Goal: Information Seeking & Learning: Check status

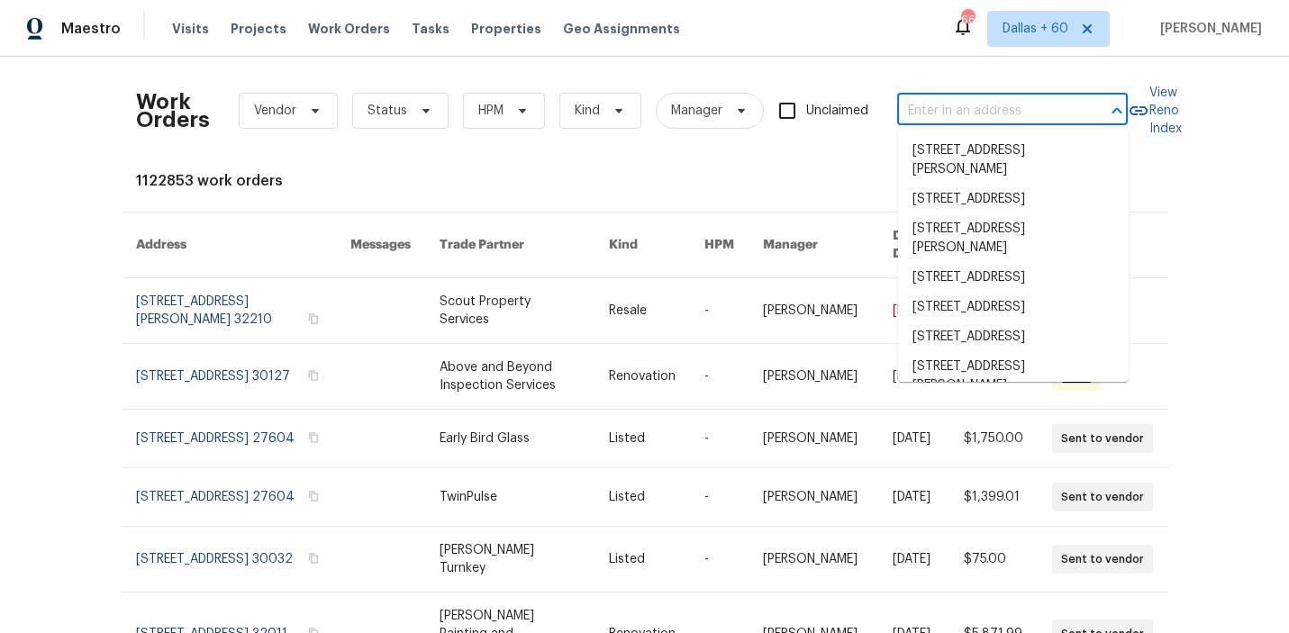
click at [924, 118] on input "text" at bounding box center [987, 111] width 180 height 28
paste input "[STREET_ADDRESS]"
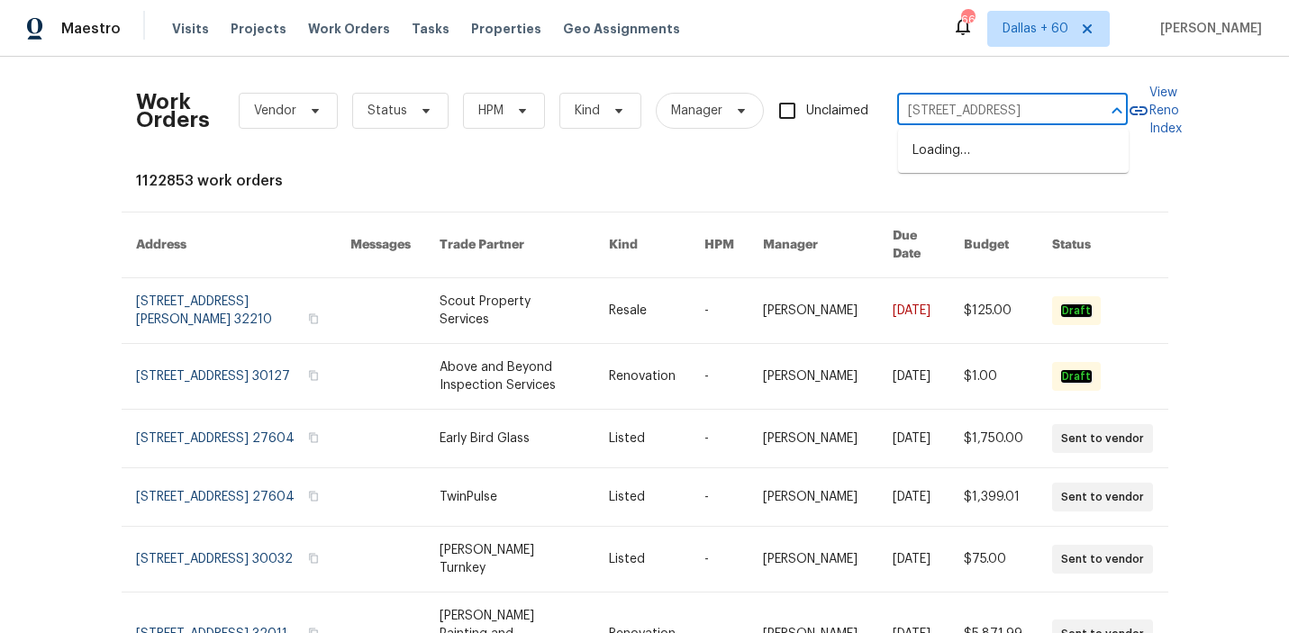
type input "[STREET_ADDRESS]"
click at [941, 159] on li "[STREET_ADDRESS]" at bounding box center [1013, 151] width 231 height 30
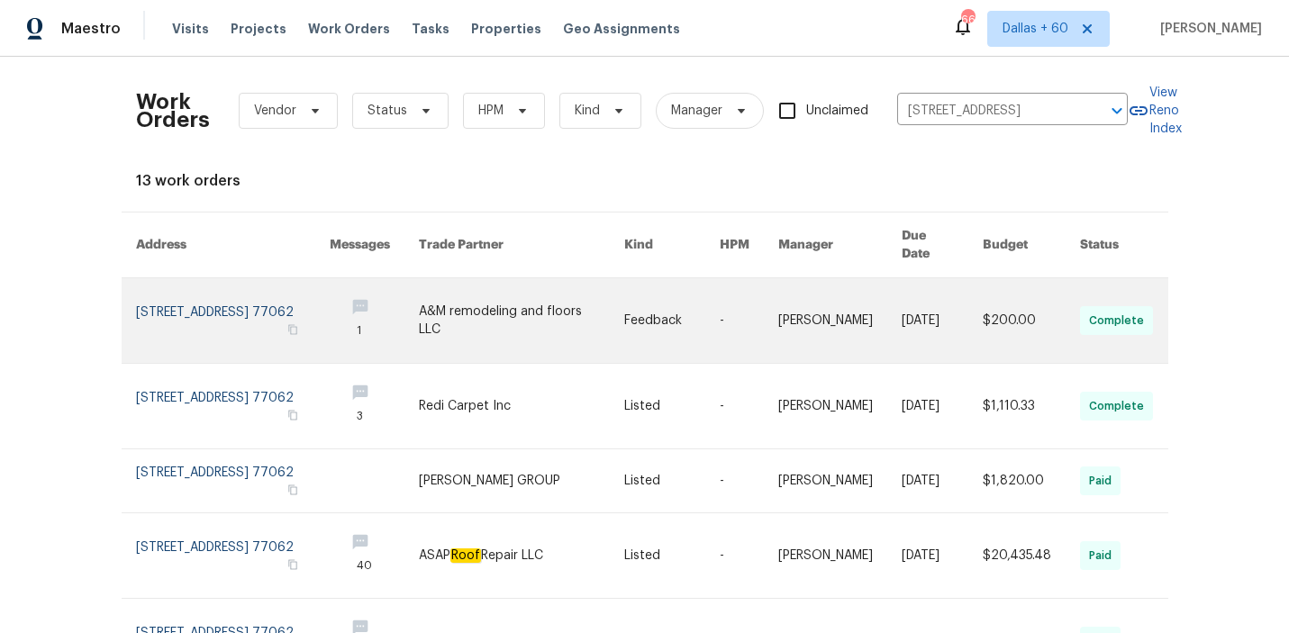
click at [552, 296] on link at bounding box center [521, 320] width 205 height 85
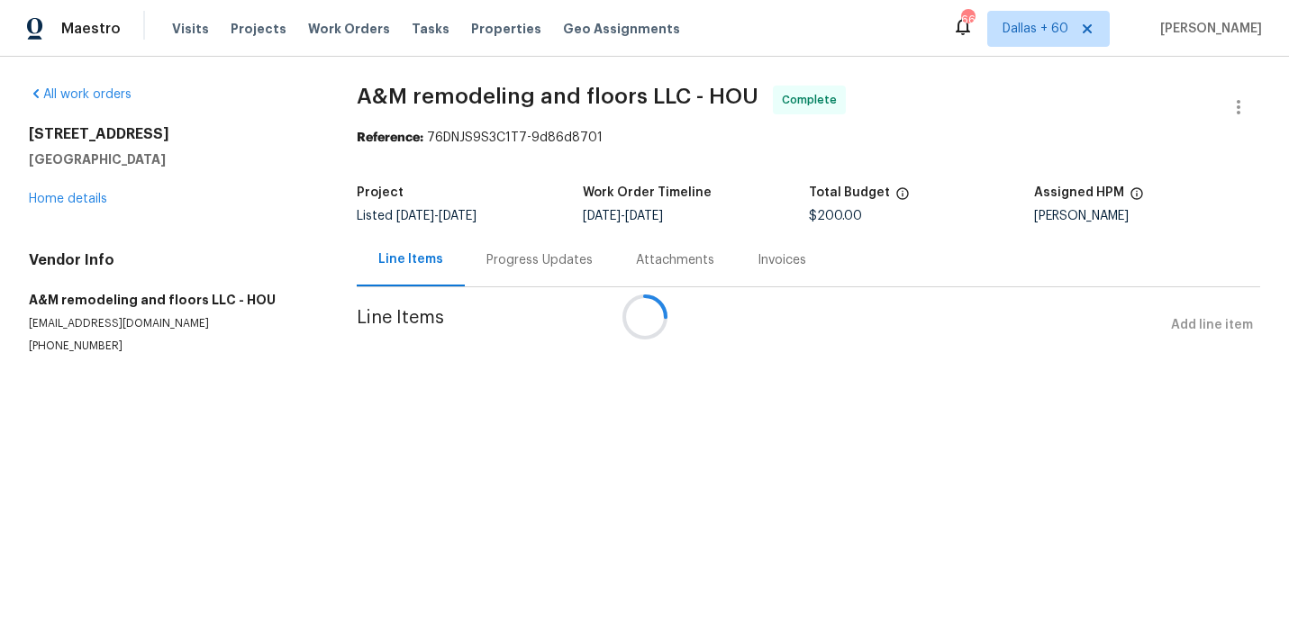
click at [74, 198] on div at bounding box center [644, 316] width 1289 height 633
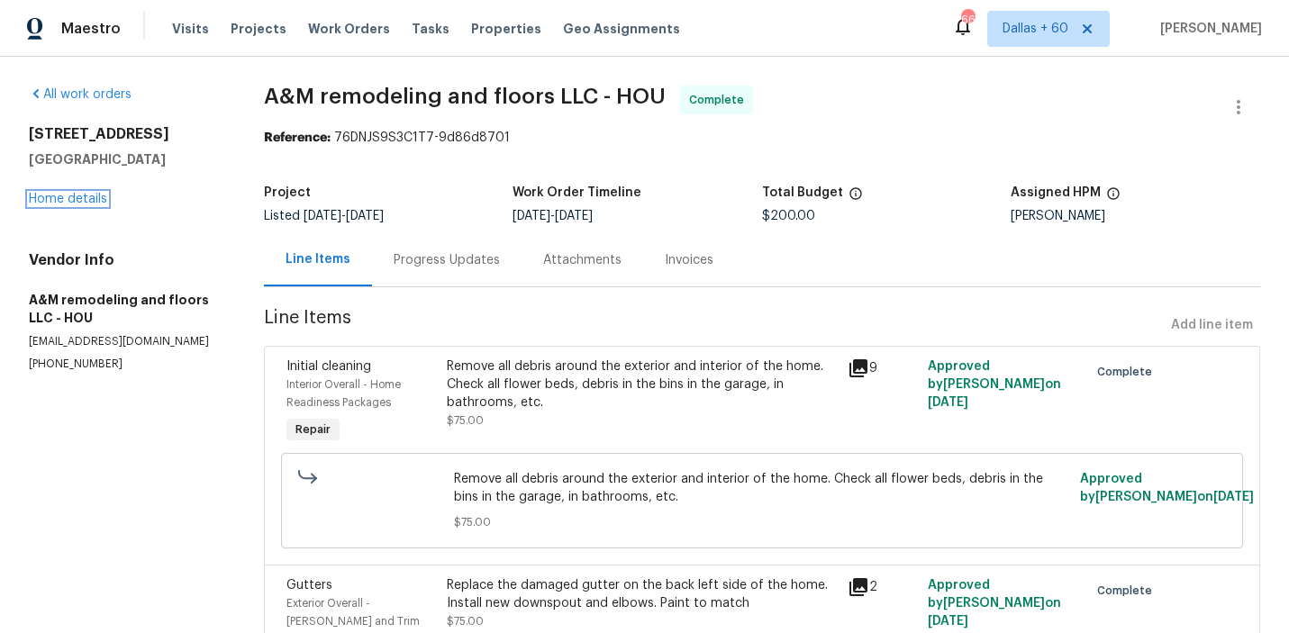
click at [74, 198] on link "Home details" at bounding box center [68, 199] width 78 height 13
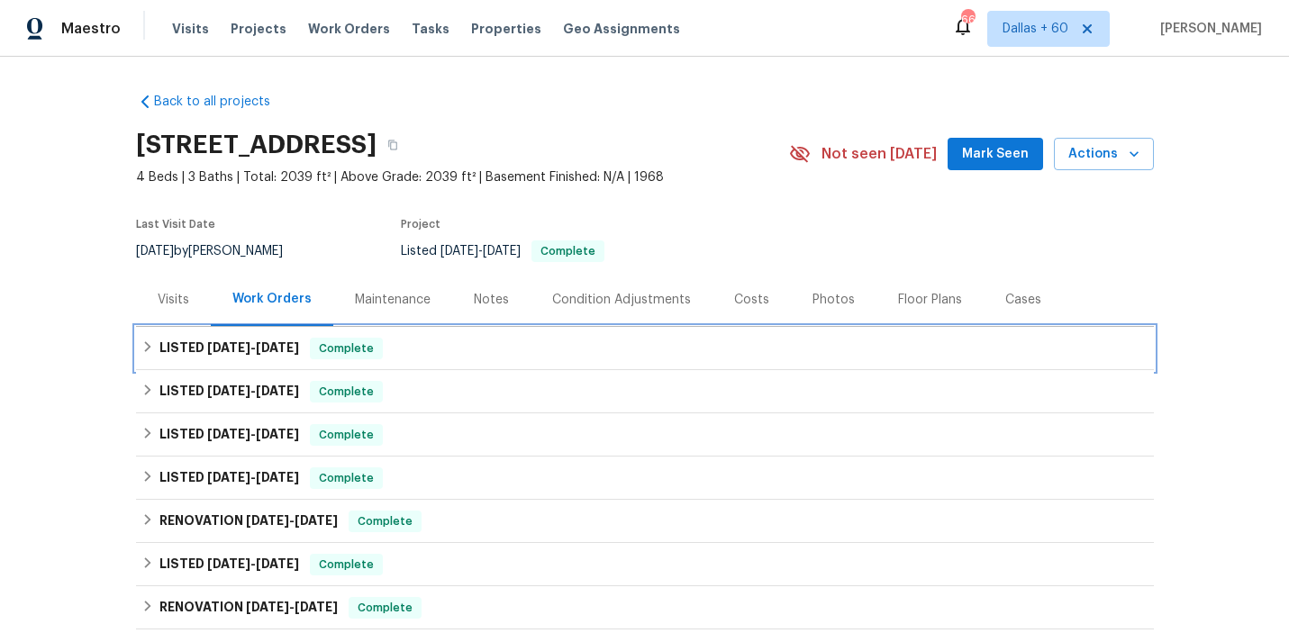
click at [537, 338] on div "LISTED [DATE] - [DATE] Complete" at bounding box center [644, 349] width 1007 height 22
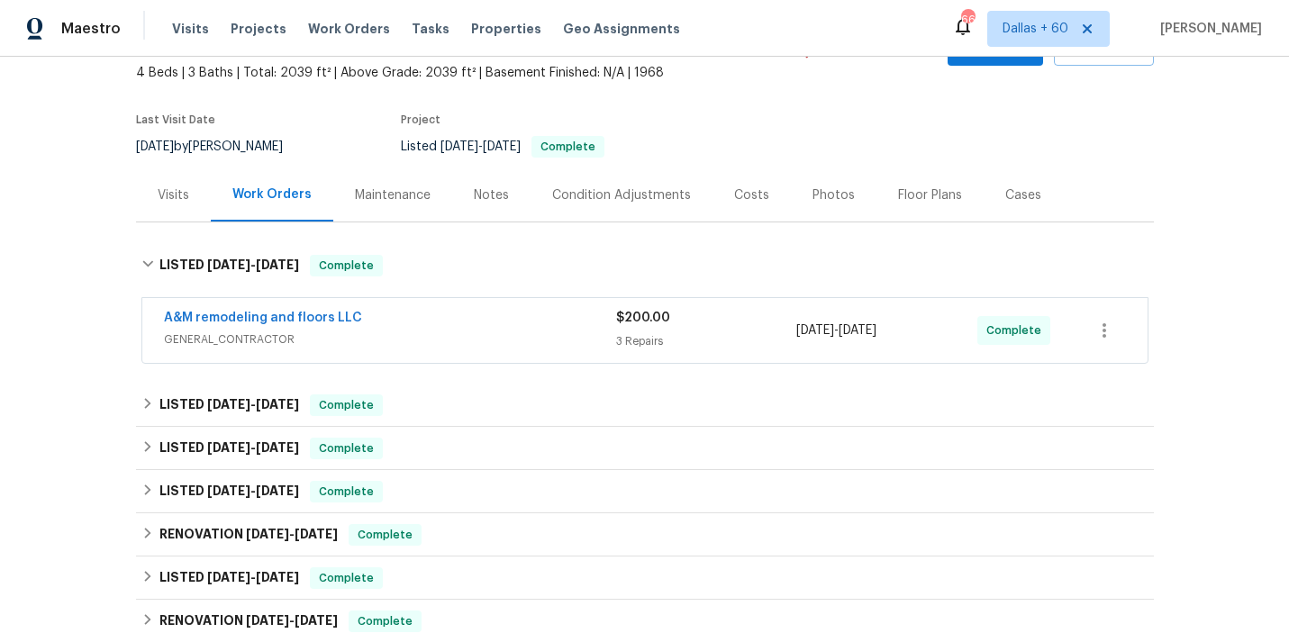
click at [537, 338] on span "GENERAL_CONTRACTOR" at bounding box center [390, 340] width 452 height 18
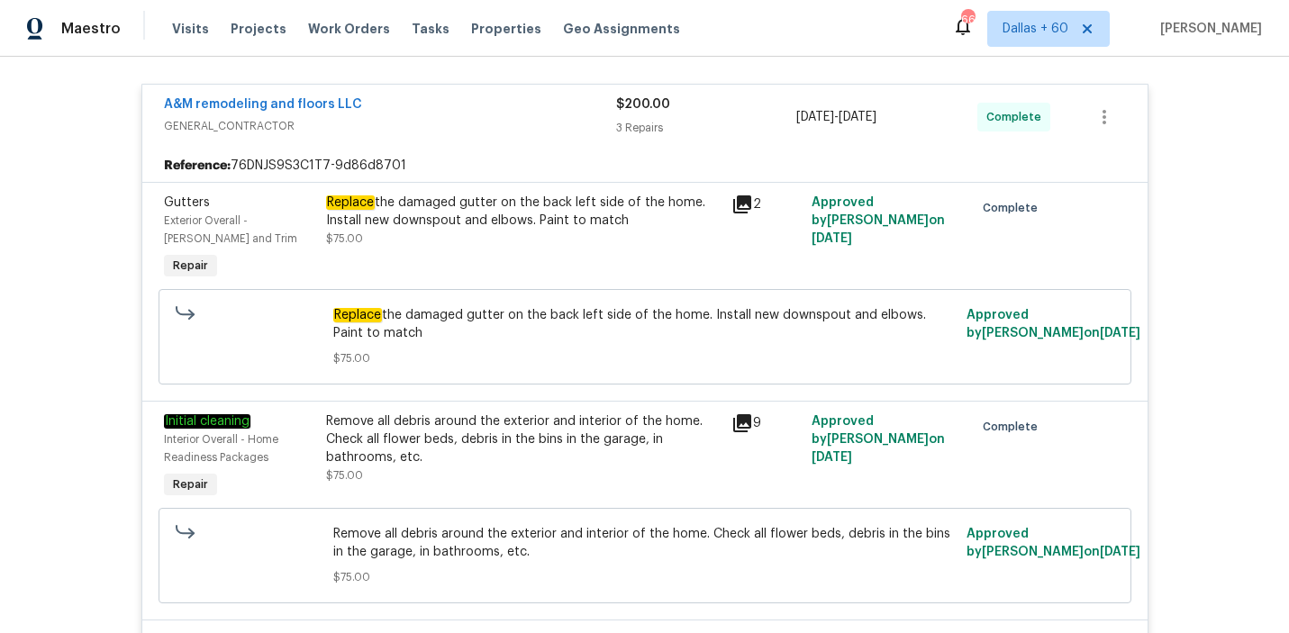
scroll to position [375, 0]
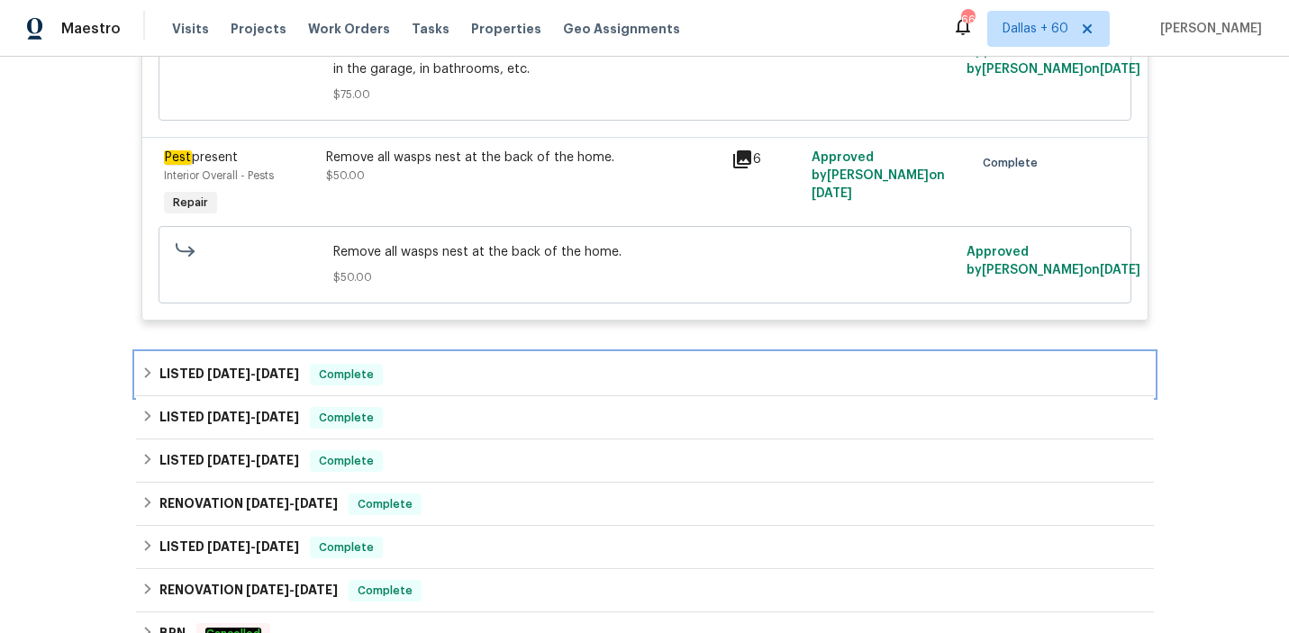
click at [509, 367] on div "LISTED [DATE] - [DATE] Complete" at bounding box center [644, 375] width 1007 height 22
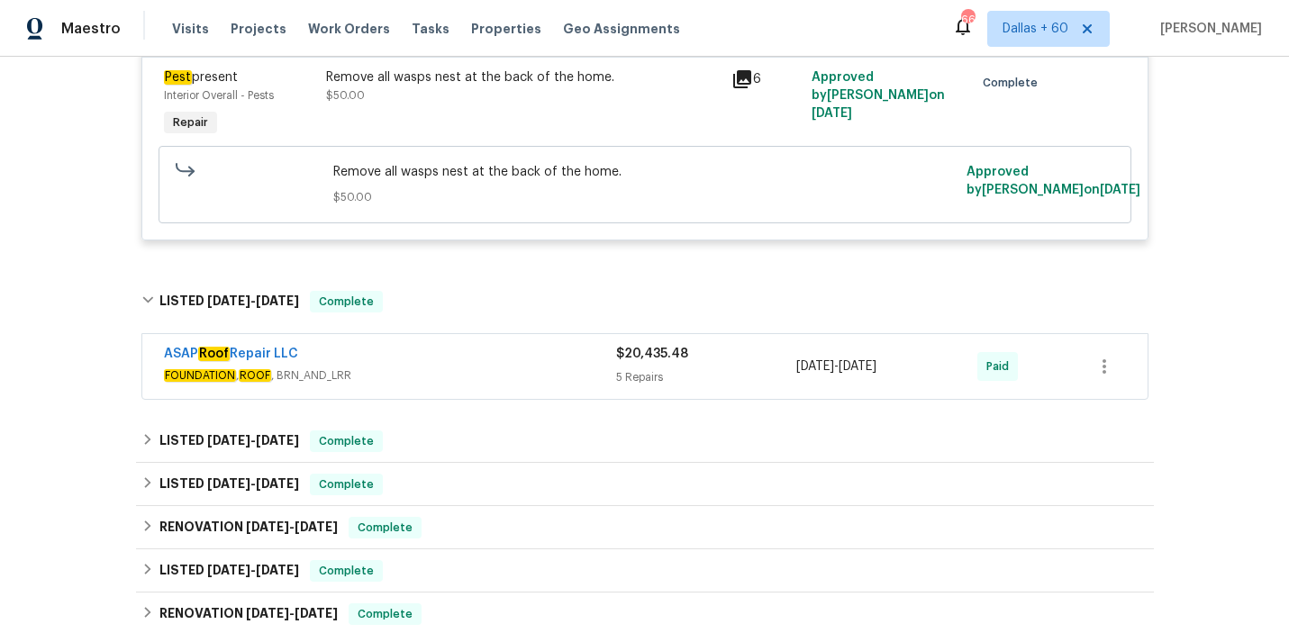
click at [509, 367] on div "ASAP Roof Repair LLC" at bounding box center [390, 356] width 452 height 22
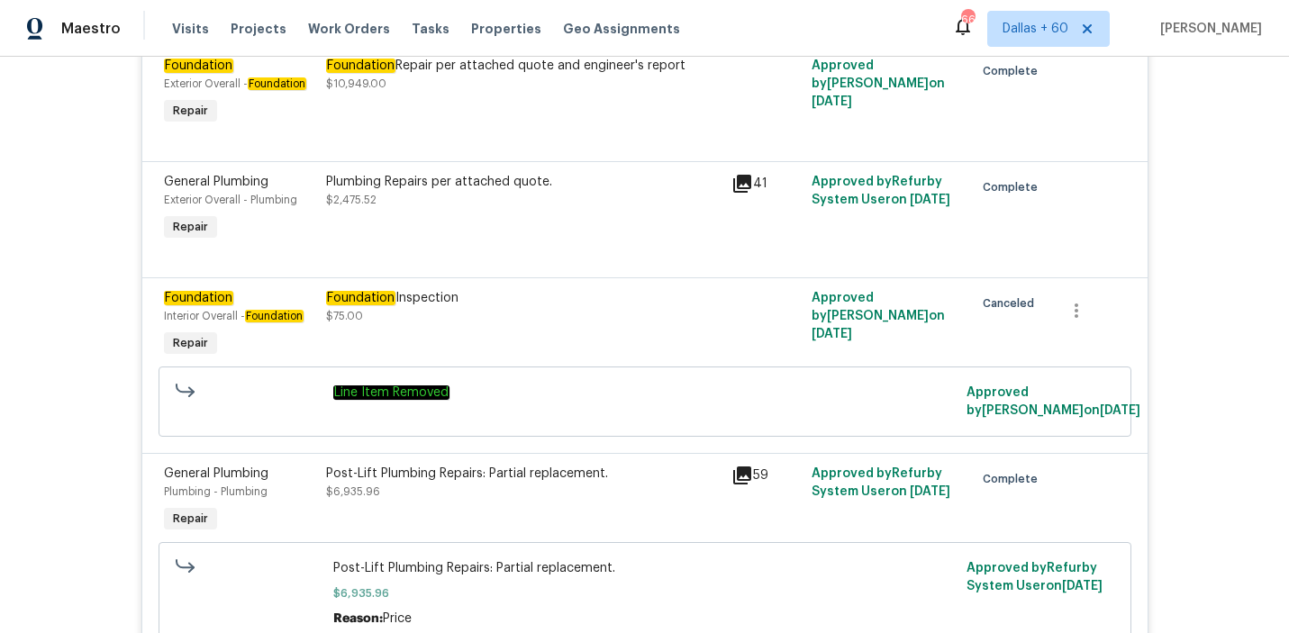
scroll to position [1279, 0]
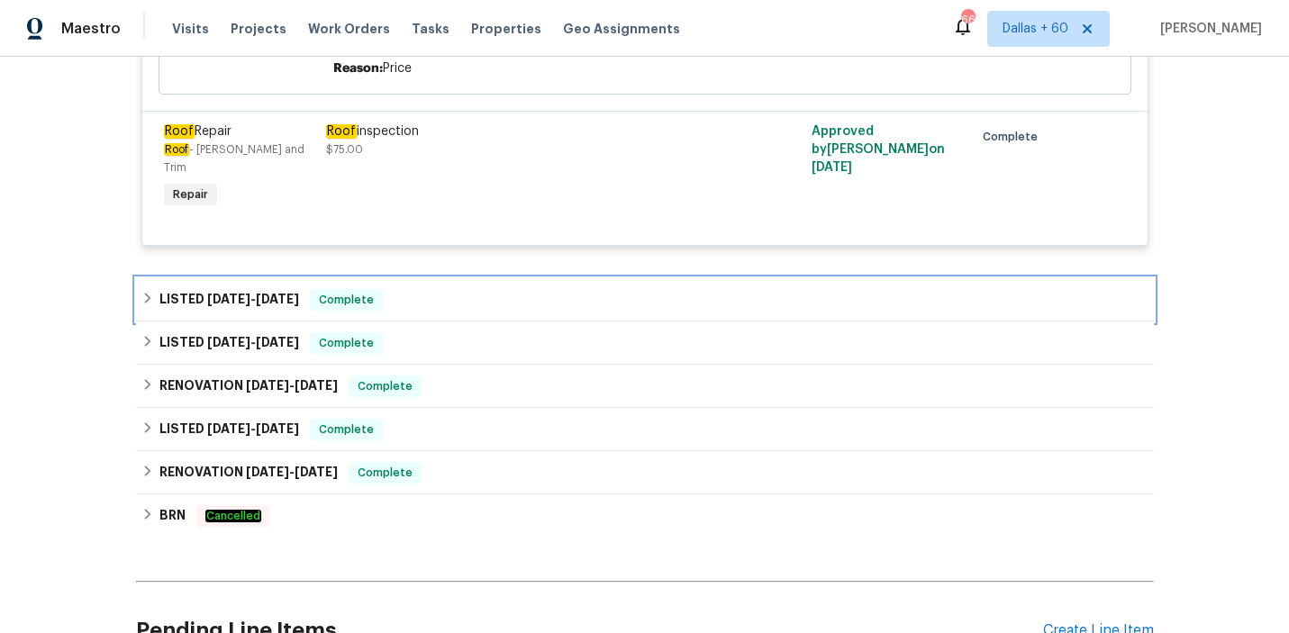
click at [457, 289] on div "LISTED [DATE] - [DATE] Complete" at bounding box center [644, 300] width 1007 height 22
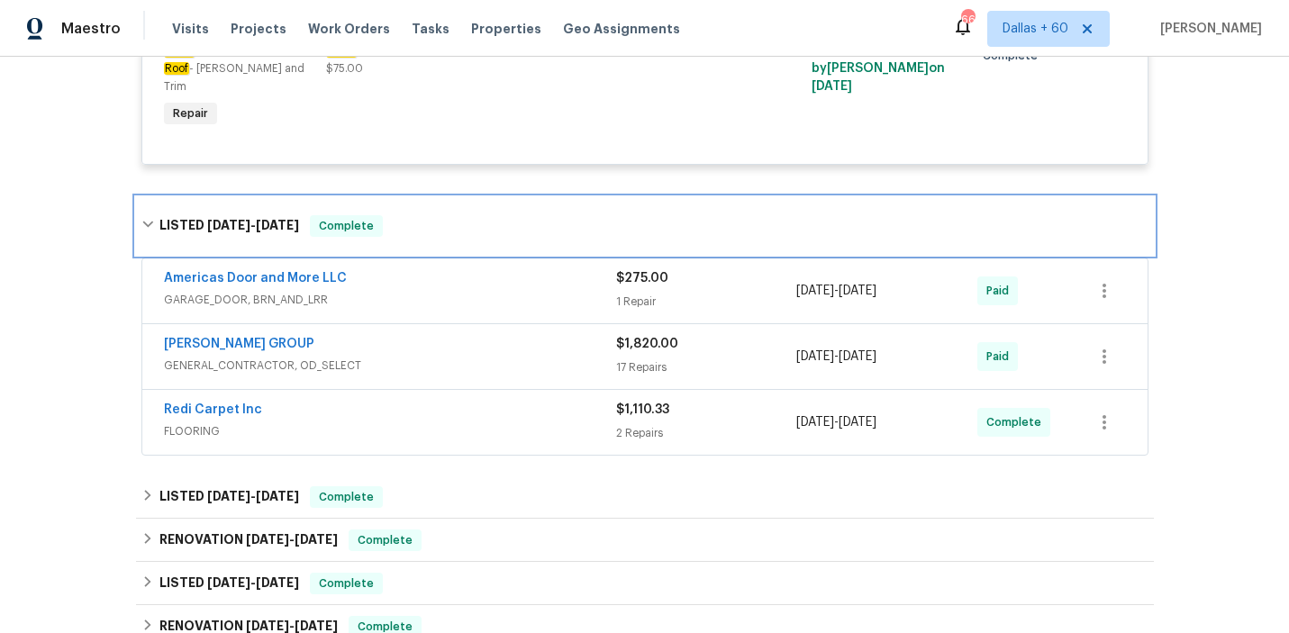
scroll to position [1925, 0]
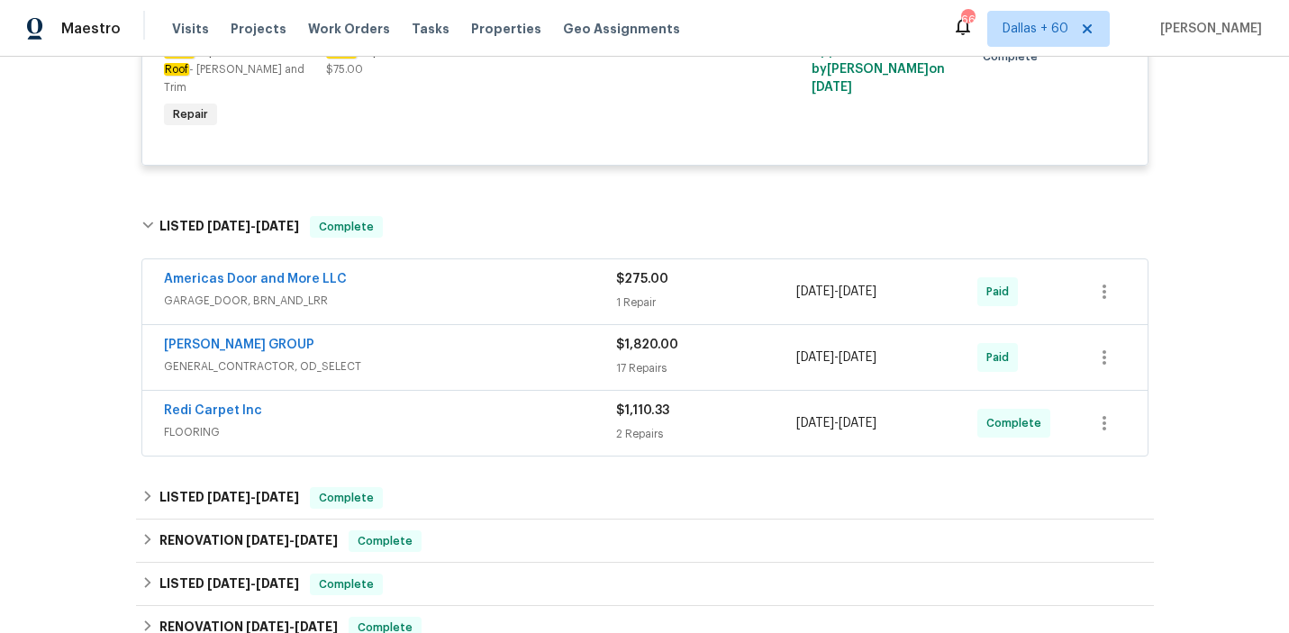
click at [453, 402] on div "Redi Carpet Inc" at bounding box center [390, 413] width 452 height 22
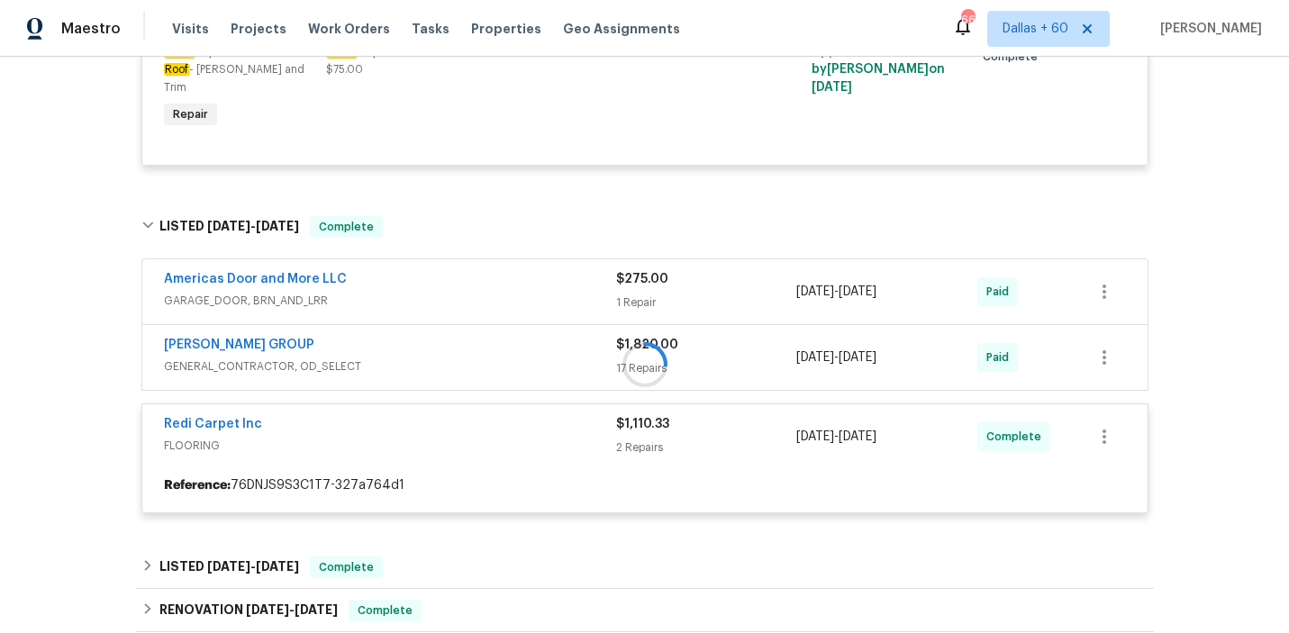
click at [455, 357] on div at bounding box center [645, 364] width 1018 height 333
click at [433, 350] on div at bounding box center [645, 364] width 1018 height 333
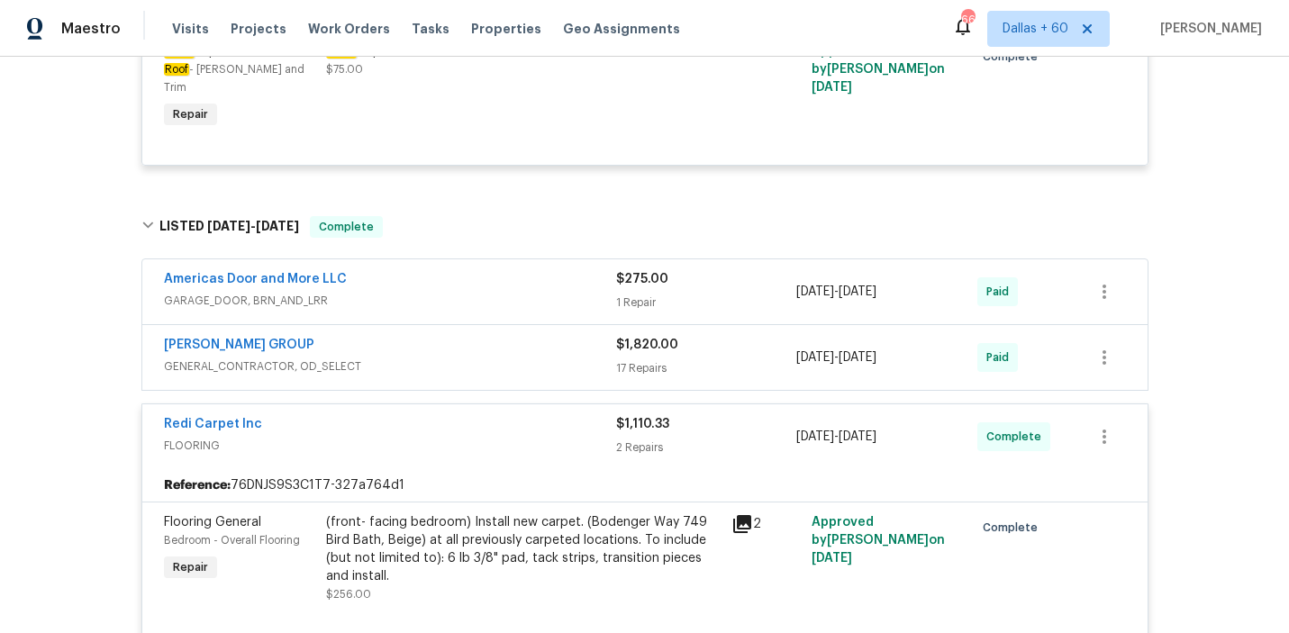
click at [432, 270] on div "Americas Door and More LLC" at bounding box center [390, 281] width 452 height 22
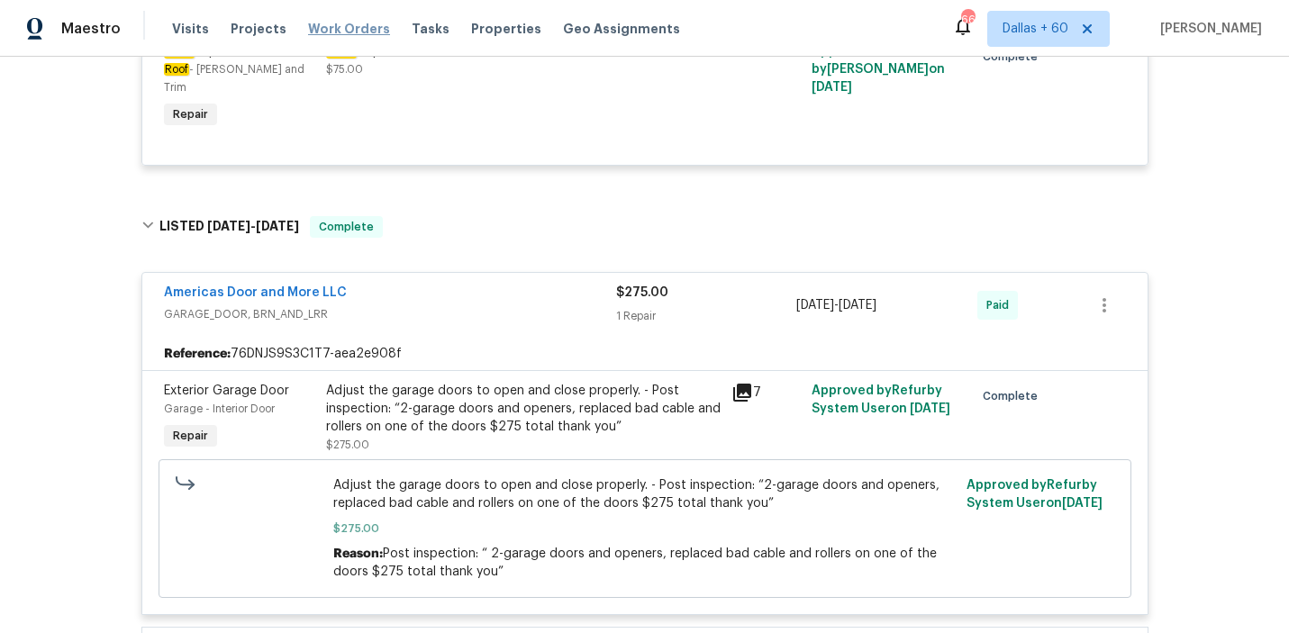
click at [355, 24] on span "Work Orders" at bounding box center [349, 29] width 82 height 18
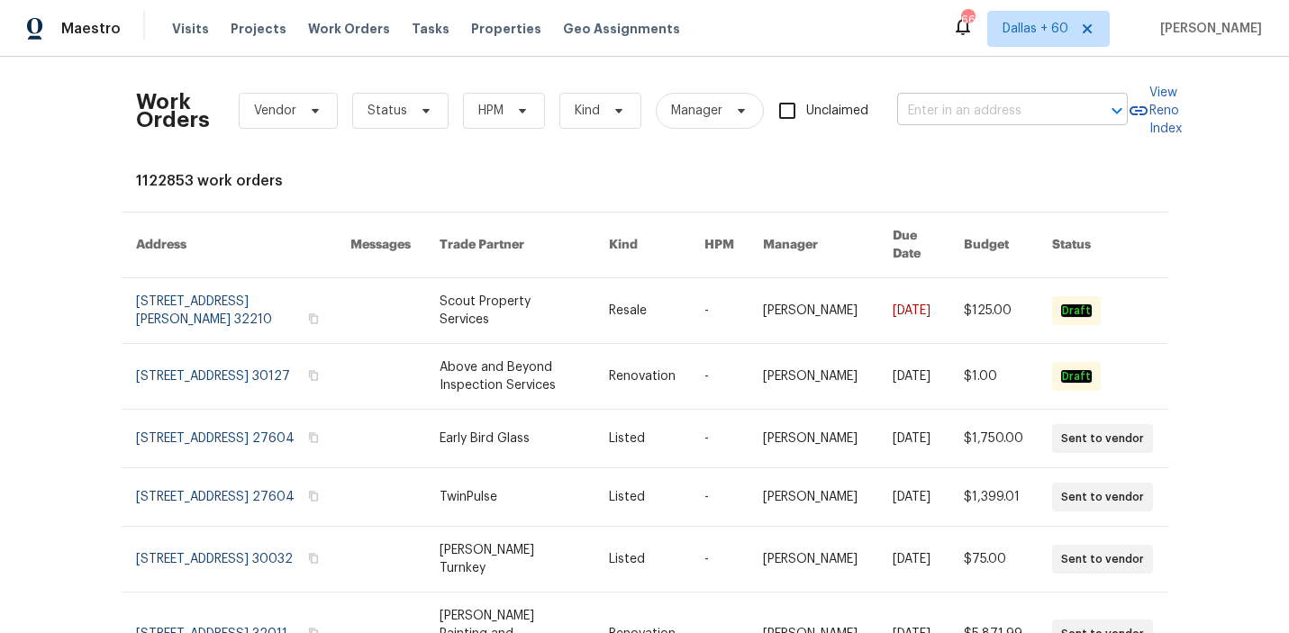
click at [945, 116] on input "text" at bounding box center [987, 111] width 180 height 28
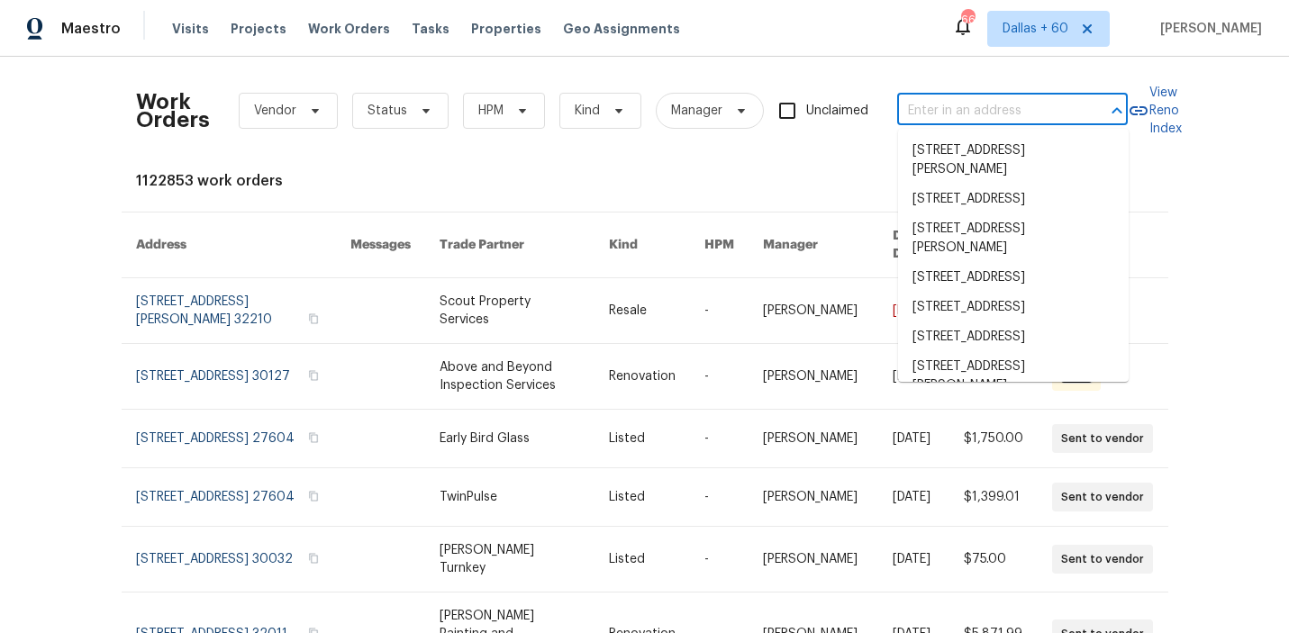
paste input "[STREET_ADDRESS]"
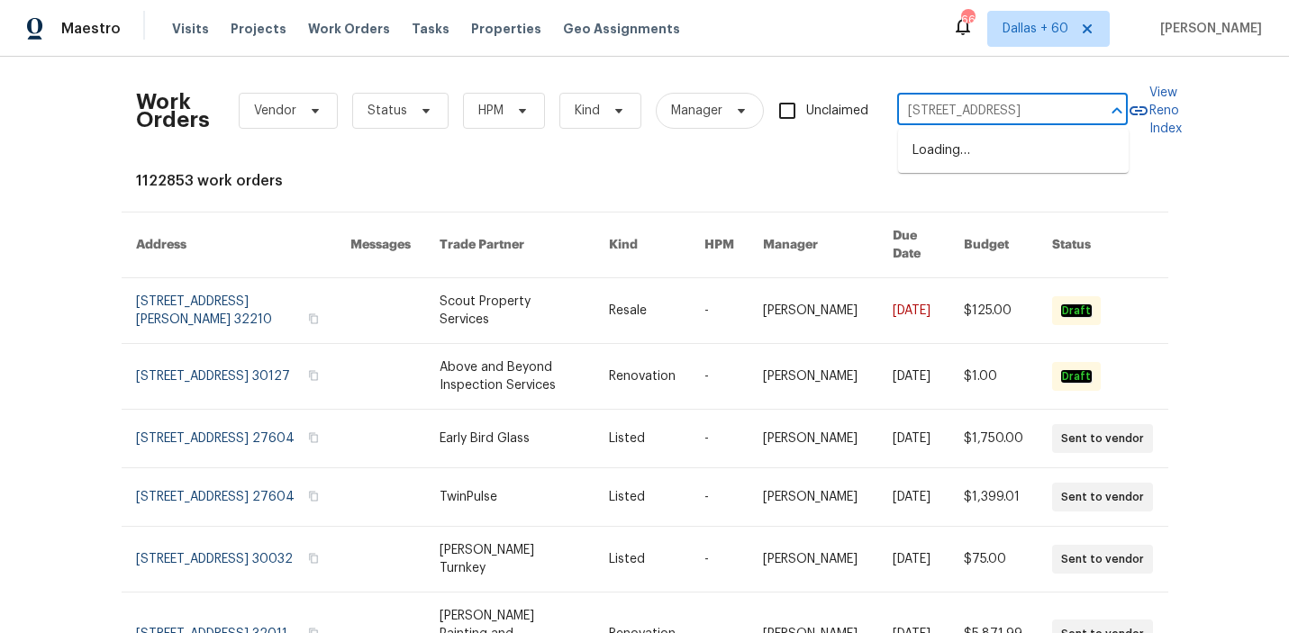
scroll to position [0, 26]
type input "[STREET_ADDRESS]"
click at [953, 151] on li "[STREET_ADDRESS]" at bounding box center [1013, 151] width 231 height 30
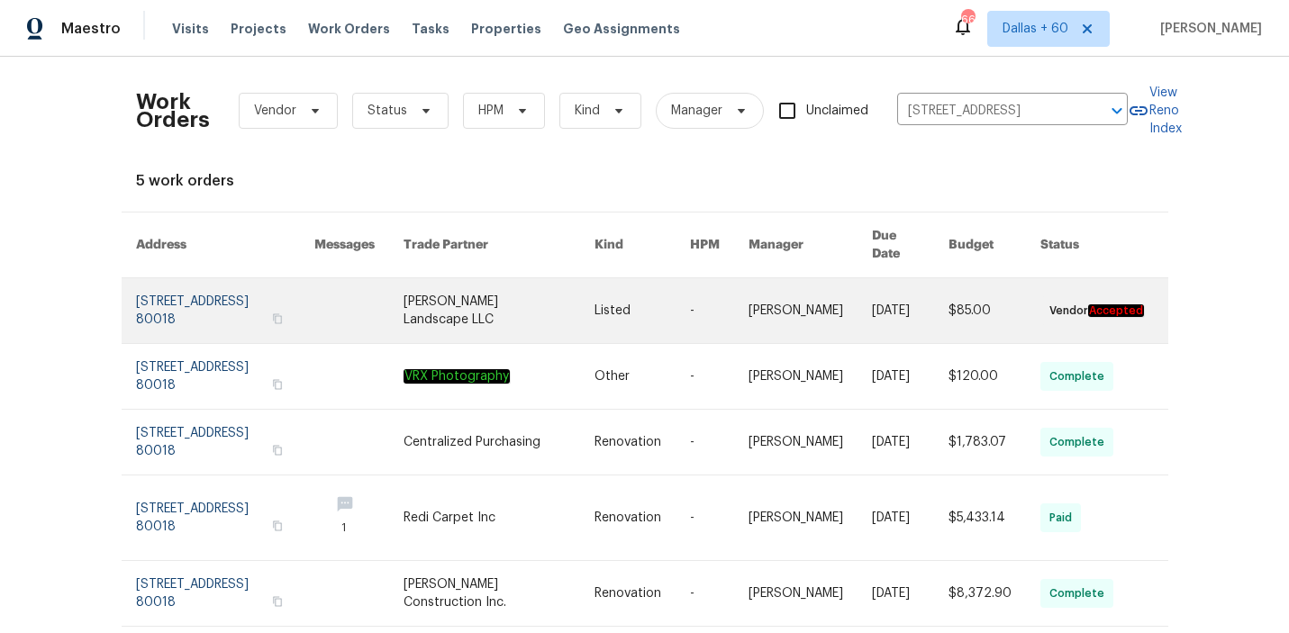
click at [561, 288] on link at bounding box center [498, 310] width 190 height 65
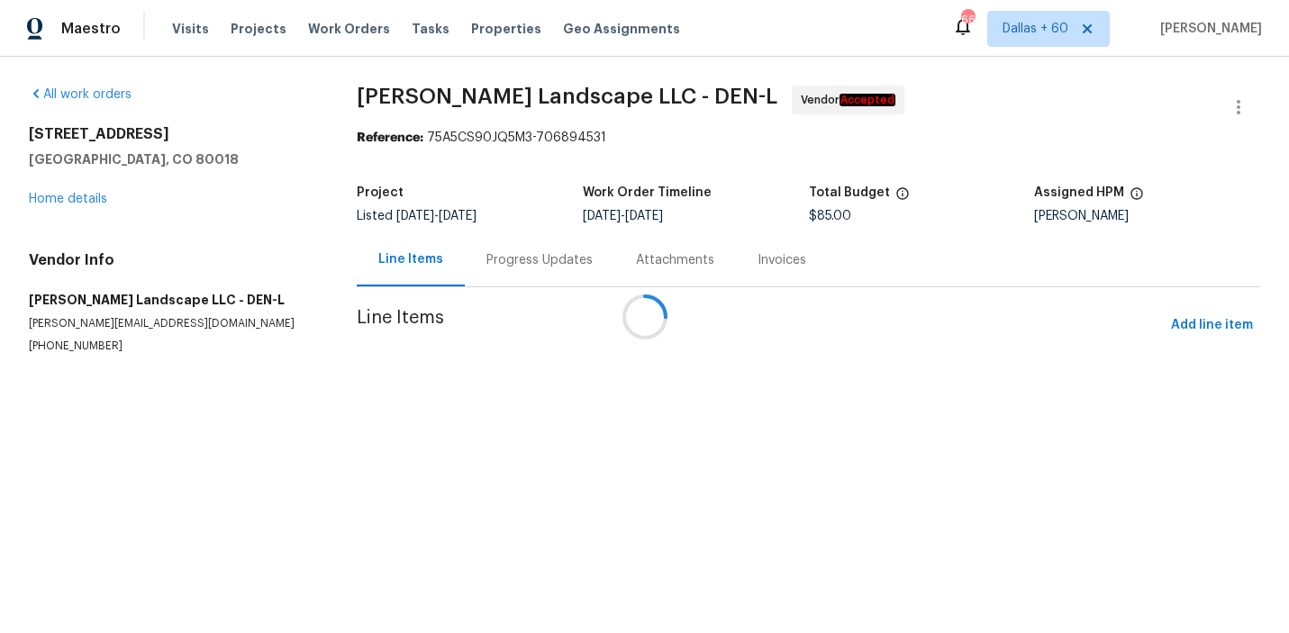
click at [73, 196] on div at bounding box center [644, 316] width 1289 height 633
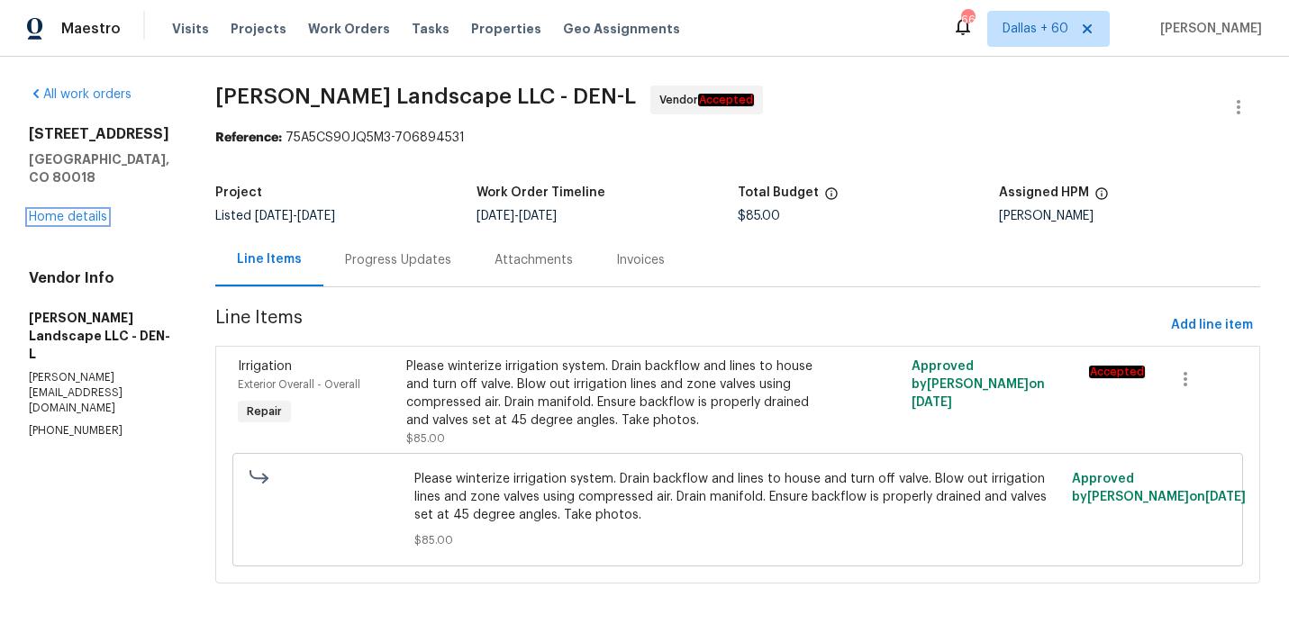
click at [73, 211] on link "Home details" at bounding box center [68, 217] width 78 height 13
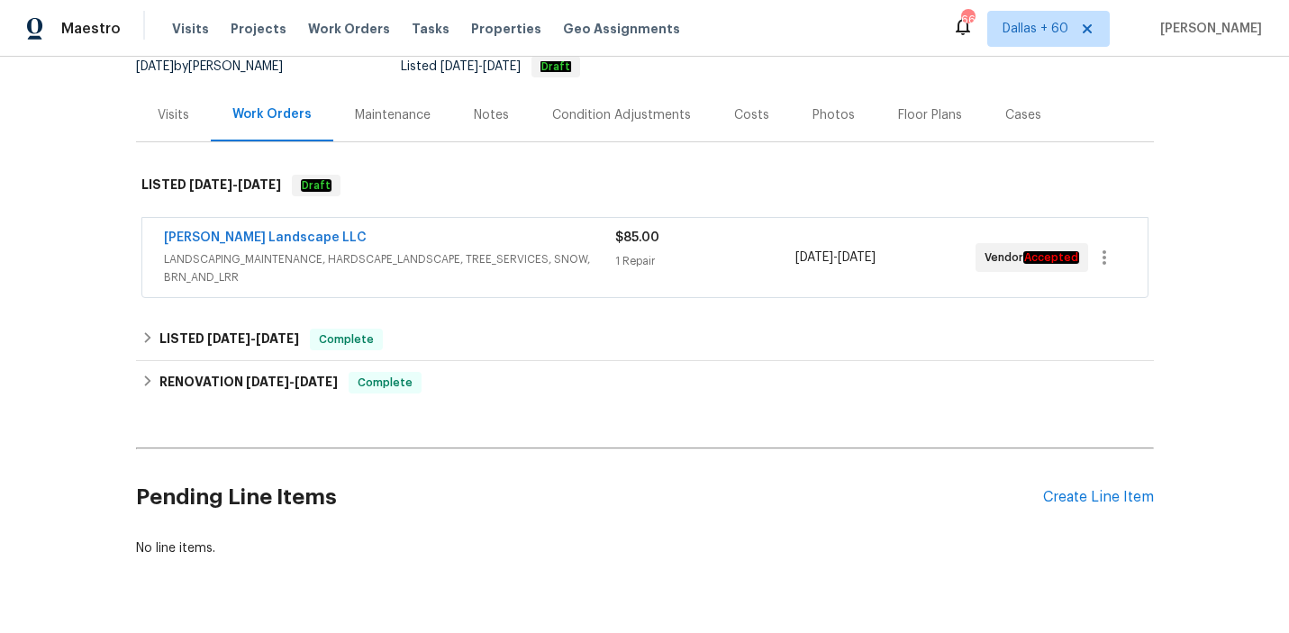
click at [489, 247] on div "[PERSON_NAME] Landscape LLC" at bounding box center [389, 240] width 451 height 22
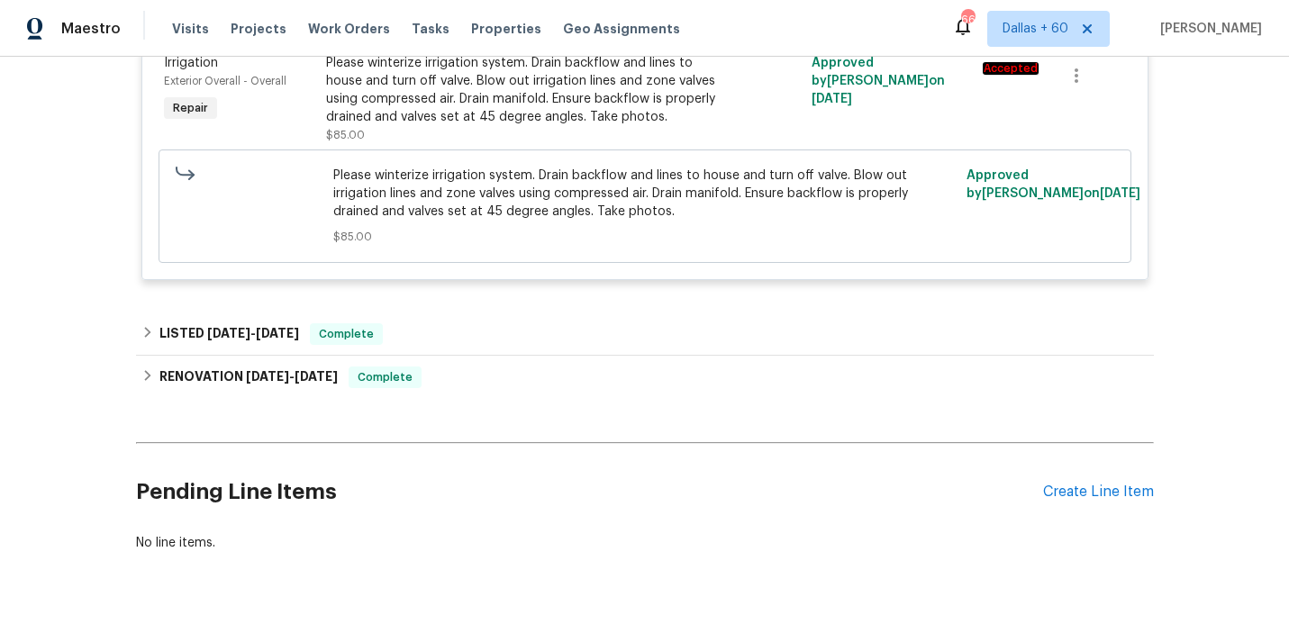
scroll to position [487, 0]
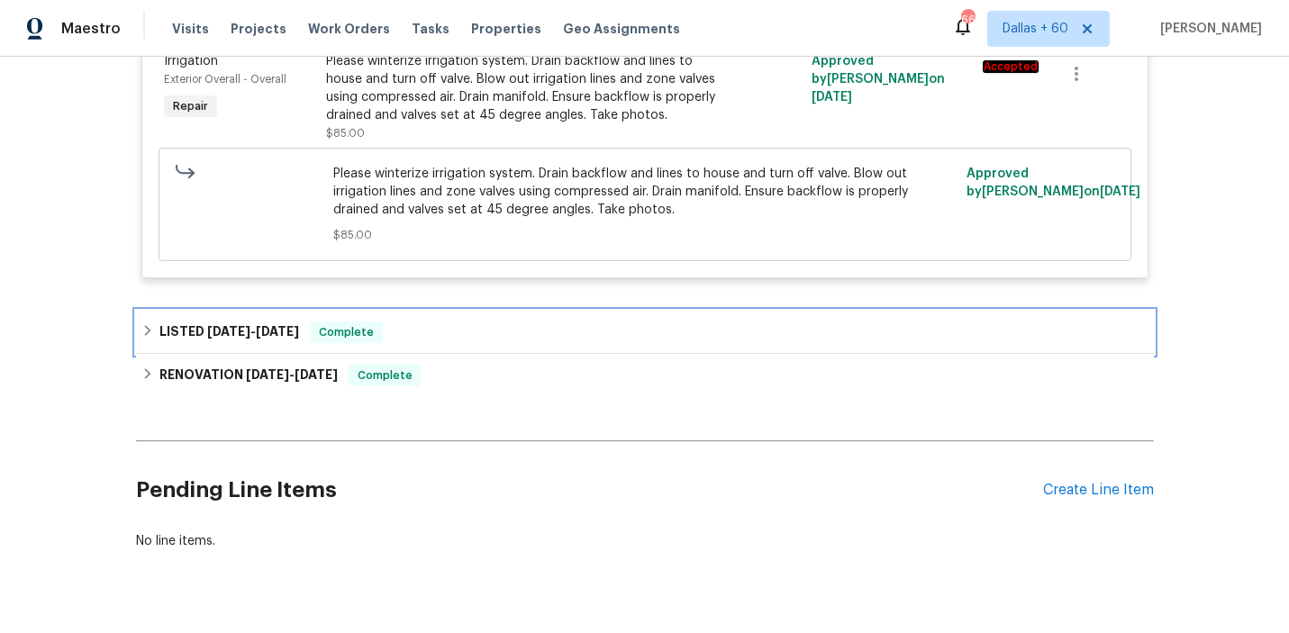
click at [502, 329] on div "LISTED [DATE] - [DATE] Complete" at bounding box center [644, 333] width 1007 height 22
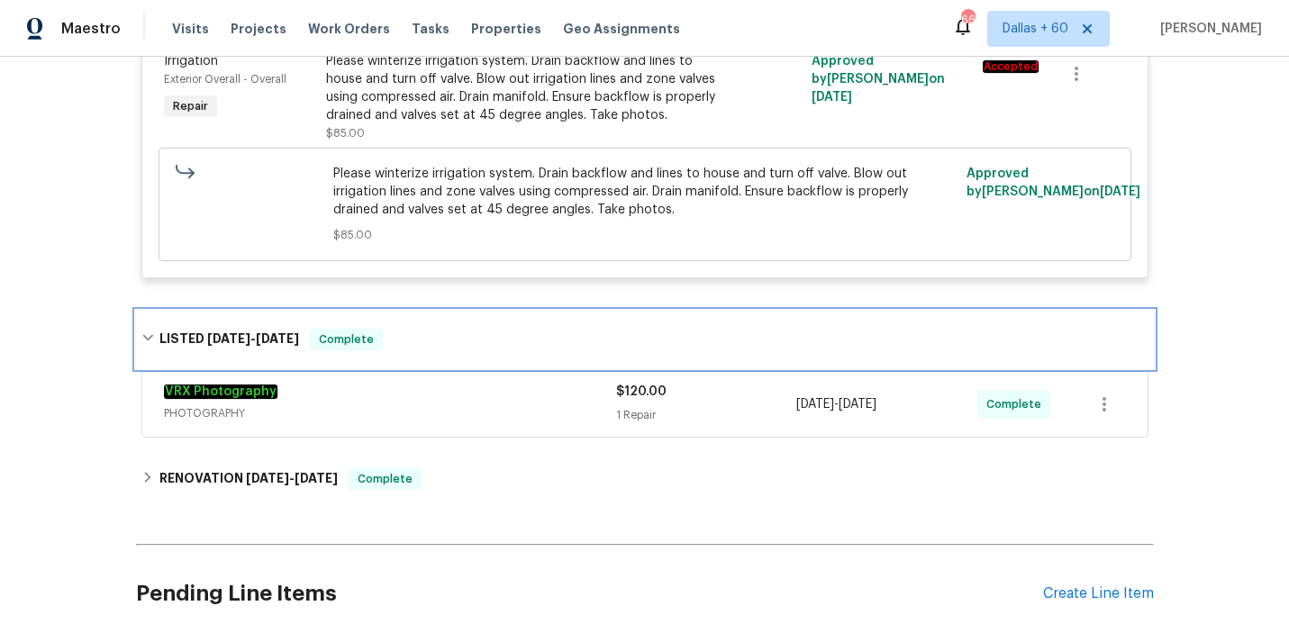
scroll to position [583, 0]
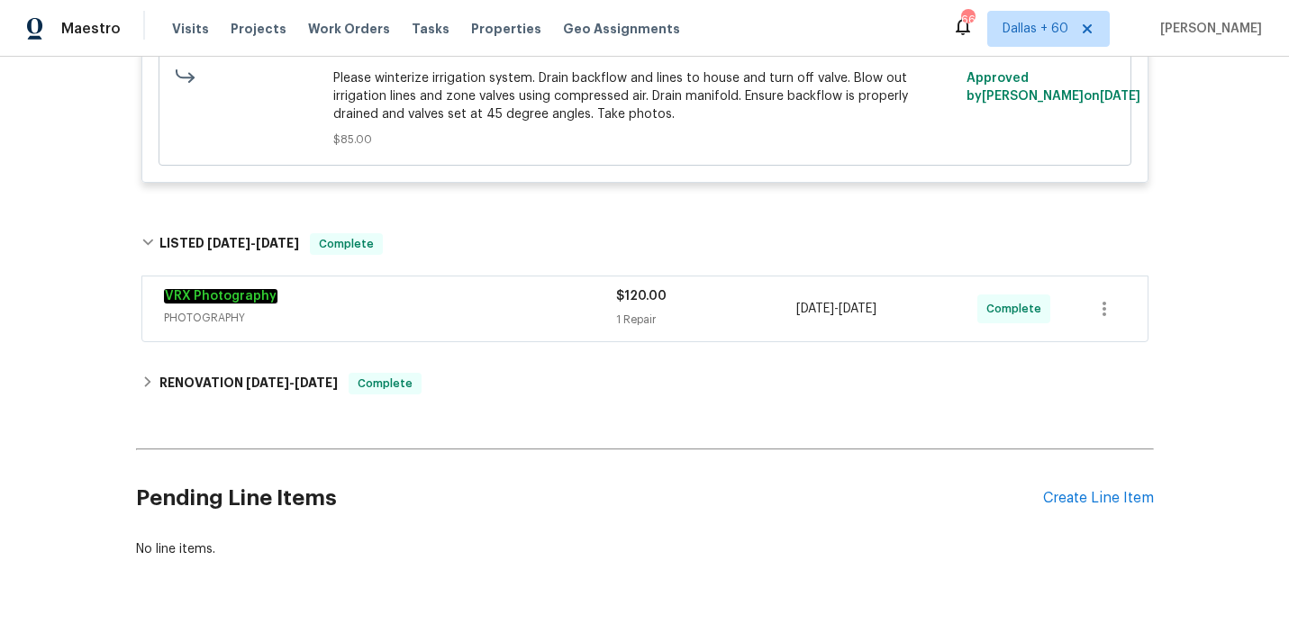
click at [502, 314] on span "PHOTOGRAPHY" at bounding box center [390, 318] width 452 height 18
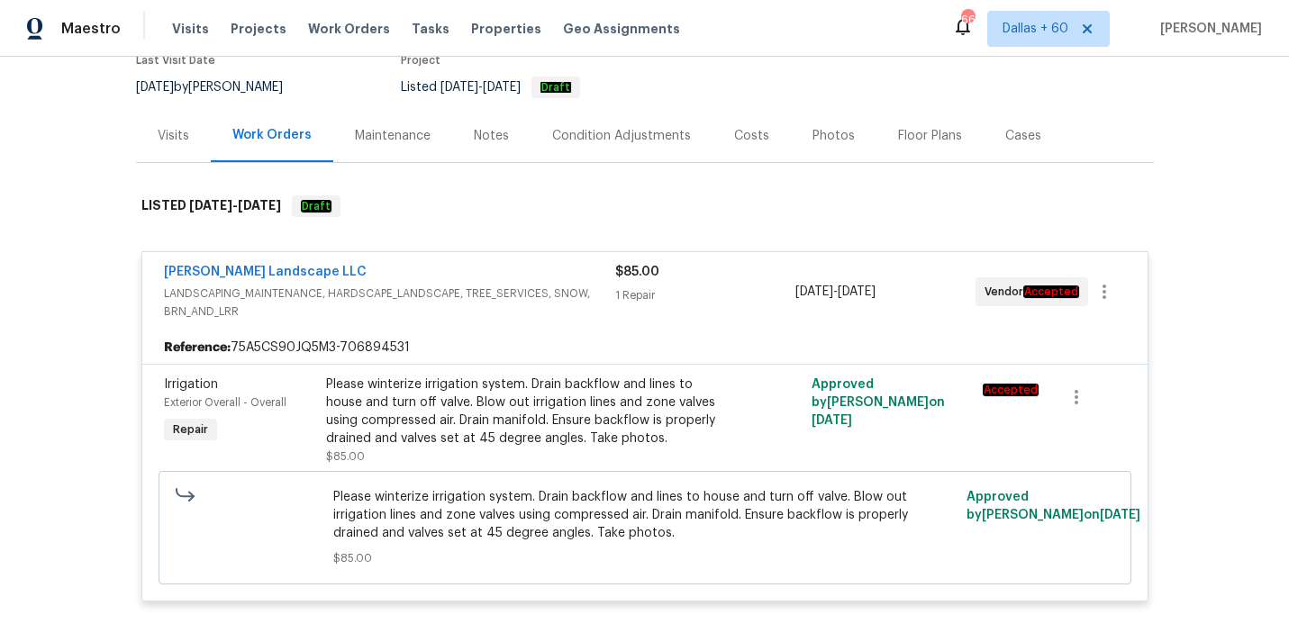
scroll to position [186, 0]
